Goal: Transaction & Acquisition: Purchase product/service

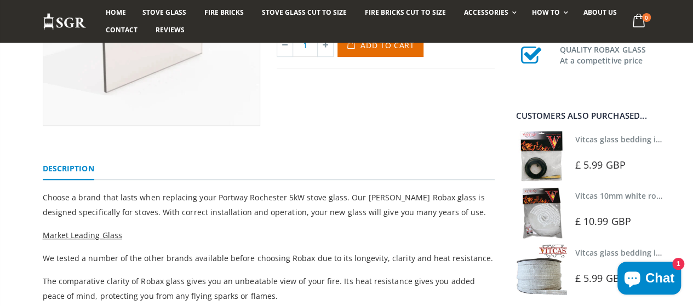
scroll to position [219, 0]
click at [554, 158] on img at bounding box center [541, 156] width 51 height 51
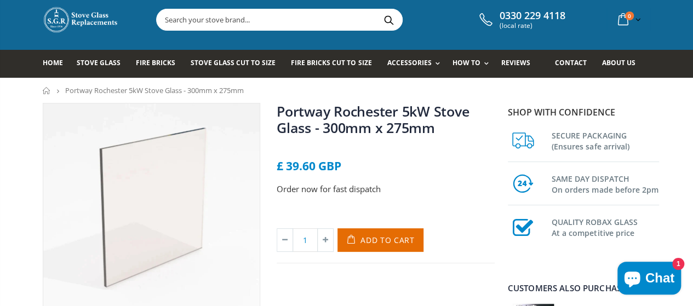
scroll to position [22, 0]
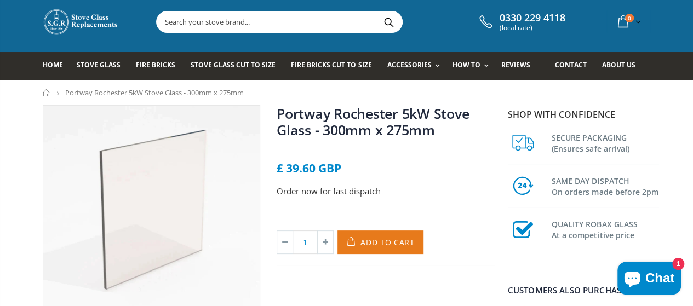
click at [400, 243] on span "Add to Cart" at bounding box center [388, 242] width 54 height 10
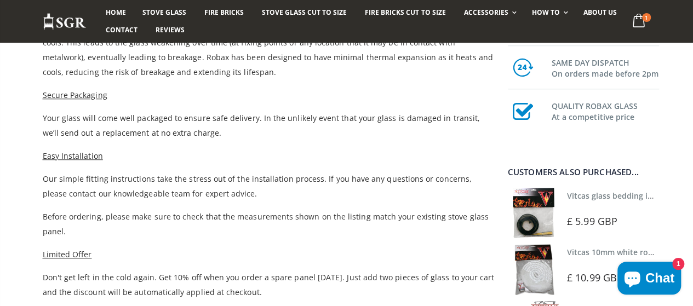
scroll to position [504, 0]
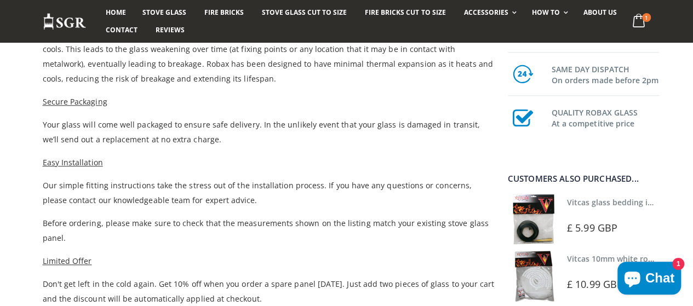
click at [559, 213] on img at bounding box center [533, 219] width 51 height 51
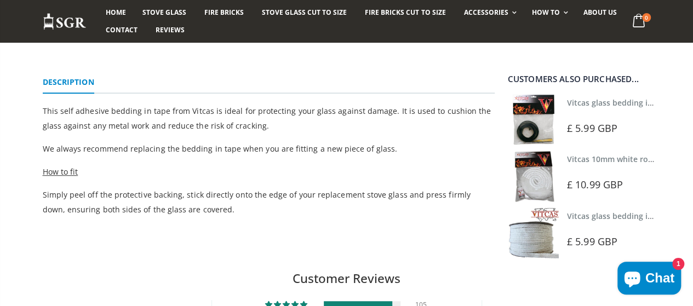
scroll to position [307, 0]
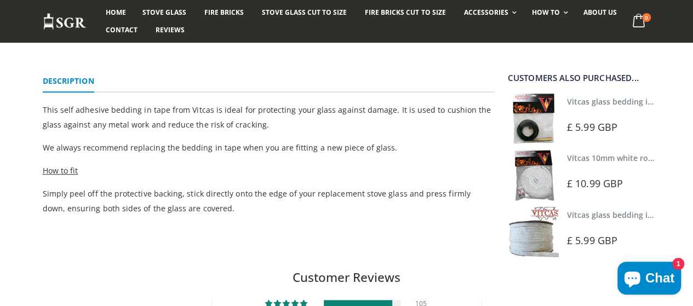
click at [557, 183] on img at bounding box center [533, 175] width 51 height 51
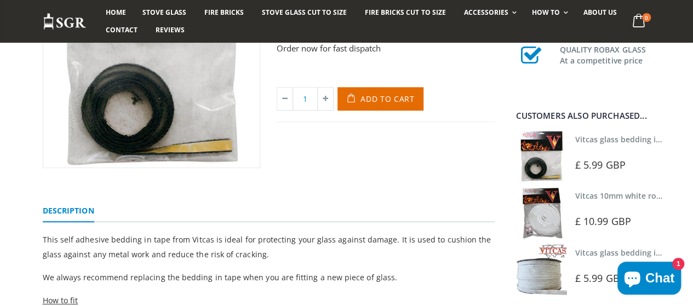
scroll to position [175, 0]
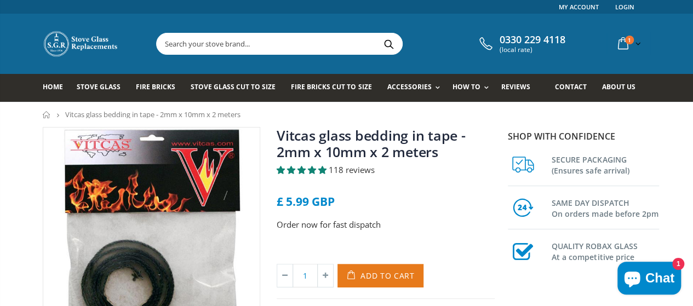
click at [394, 270] on button "Add to Cart" at bounding box center [381, 276] width 86 height 24
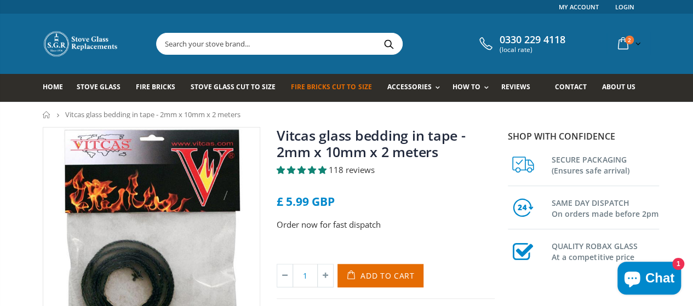
click at [300, 87] on span "Fire Bricks Cut To Size" at bounding box center [331, 86] width 81 height 9
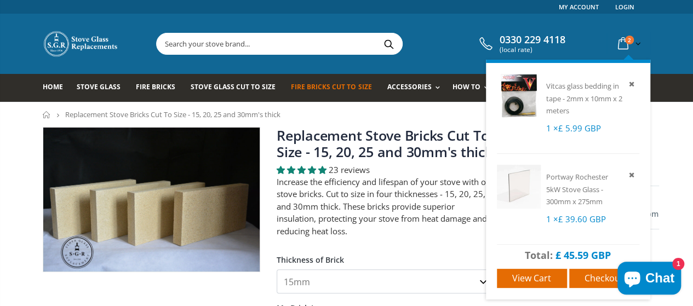
click at [634, 41] on span "2" at bounding box center [629, 40] width 9 height 9
click at [633, 40] on icon at bounding box center [623, 44] width 19 height 20
click at [597, 271] on link "Checkout" at bounding box center [604, 278] width 70 height 19
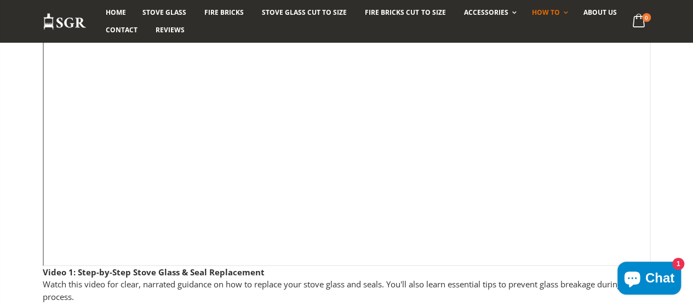
scroll to position [241, 0]
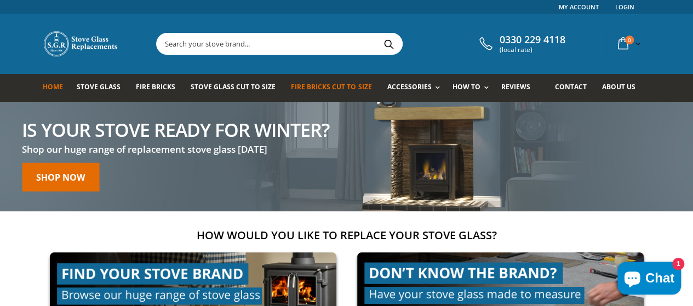
click at [305, 83] on span "Fire Bricks Cut To Size" at bounding box center [331, 86] width 81 height 9
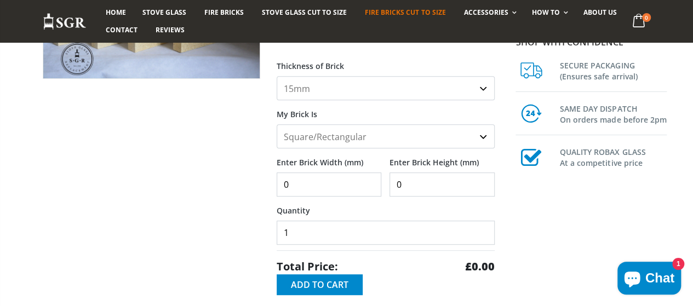
scroll to position [170, 0]
